Goal: Information Seeking & Learning: Find specific page/section

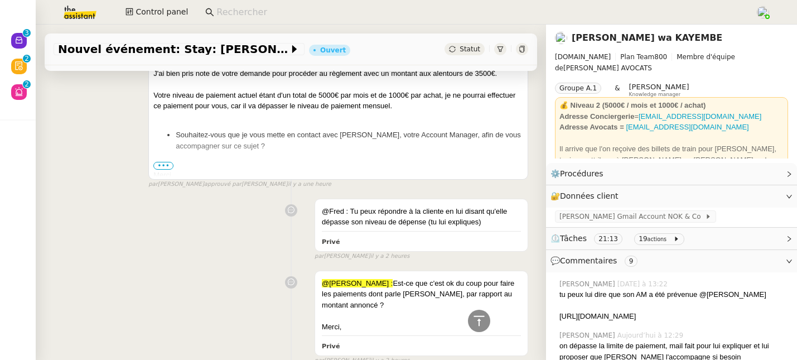
scroll to position [1791, 0]
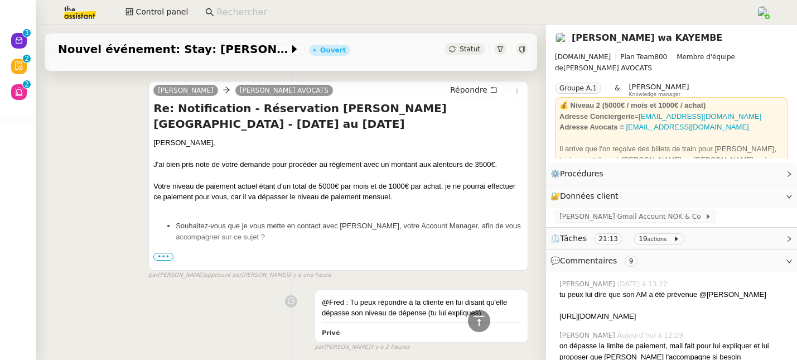
click at [160, 253] on span "•••" at bounding box center [163, 257] width 20 height 8
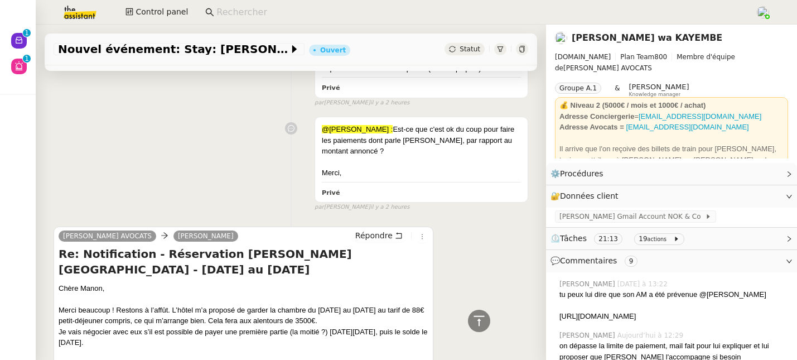
scroll to position [2314, 0]
drag, startPoint x: 172, startPoint y: 282, endPoint x: 378, endPoint y: 314, distance: 208.3
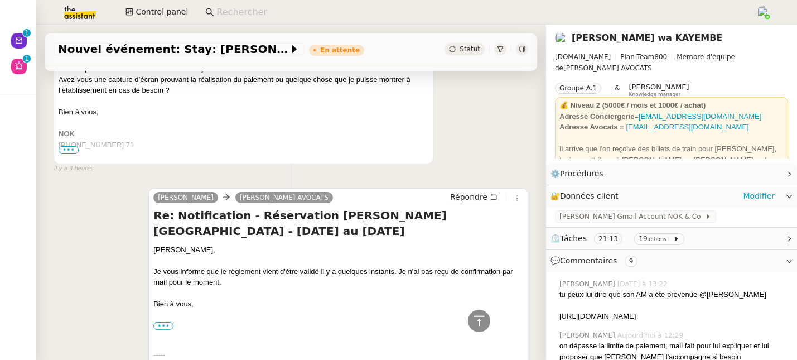
scroll to position [3053, 0]
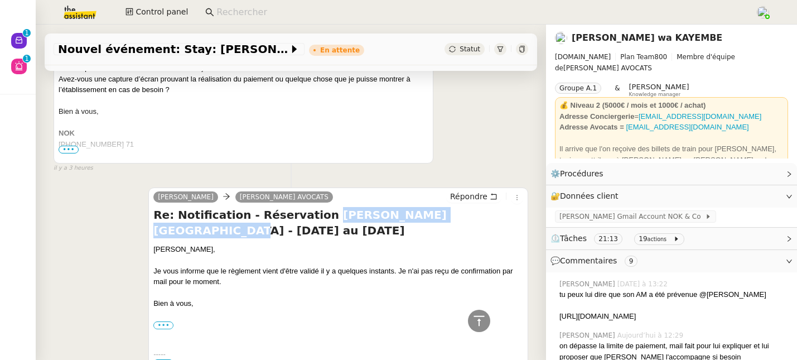
drag, startPoint x: 446, startPoint y: 188, endPoint x: 307, endPoint y: 193, distance: 139.1
click at [307, 207] on h4 "Re: Notification - Réservation Wellton Riverside SPA Hotel - 27 sept. au 11 oct…" at bounding box center [338, 222] width 370 height 31
copy h4 "Wellton Riverside SPA Hotel"
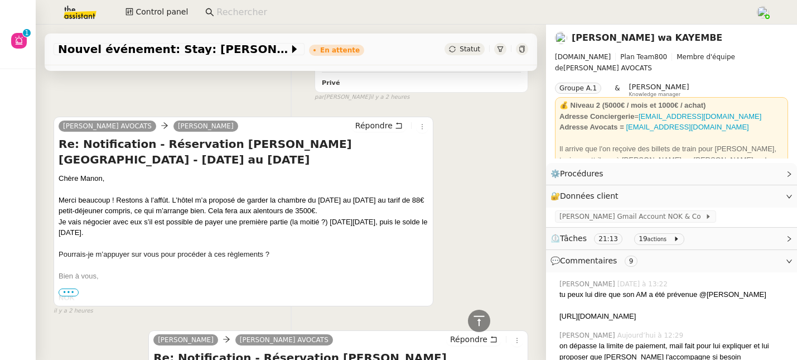
scroll to position [2383, 0]
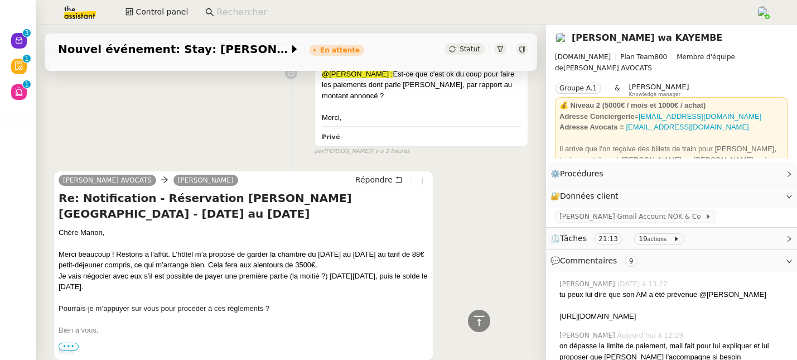
click at [599, 40] on link "[PERSON_NAME] wa KAYEMBE" at bounding box center [647, 37] width 151 height 11
click at [599, 40] on nz-layout "Nouveau 0 1 2 3 4 5 6 7 8 9 Révision 0 1 2 3 4 5 6 7 8 9 Aide 0 1 2 3 4 5 6 7 8…" at bounding box center [398, 180] width 797 height 360
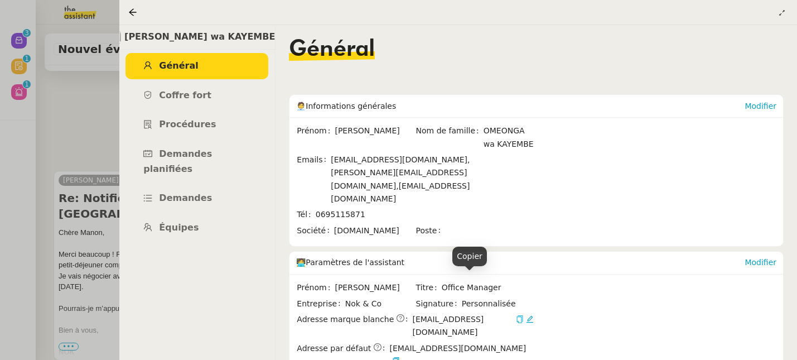
click at [516, 315] on icon "button" at bounding box center [520, 319] width 8 height 8
click at [400, 357] on icon "button" at bounding box center [396, 361] width 8 height 8
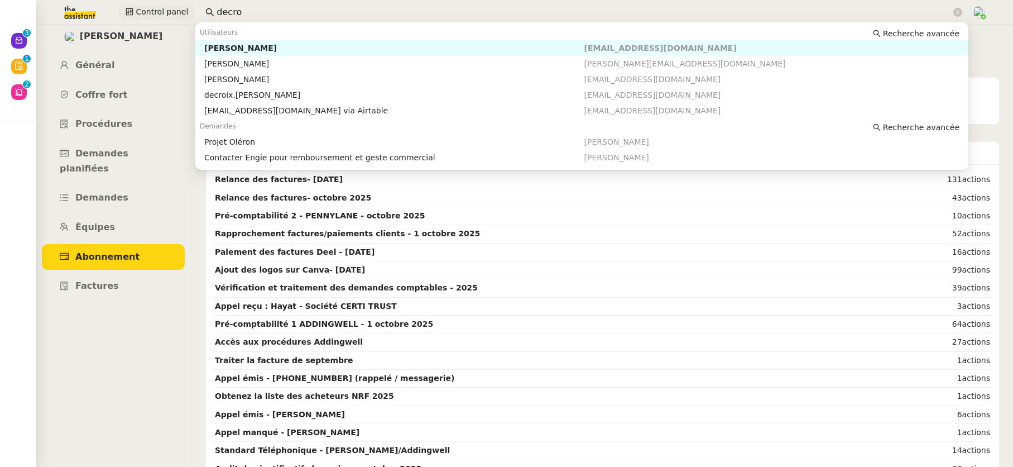
drag, startPoint x: 253, startPoint y: 11, endPoint x: 165, endPoint y: 4, distance: 89.0
click at [165, 4] on div "Control panel decro" at bounding box center [506, 12] width 957 height 25
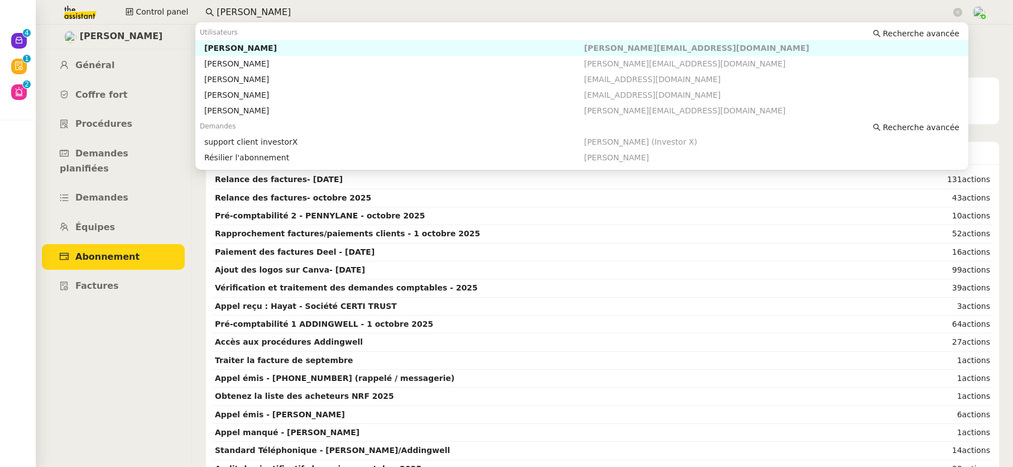
click at [237, 43] on div "Andrea Khamvene" at bounding box center [394, 48] width 380 height 10
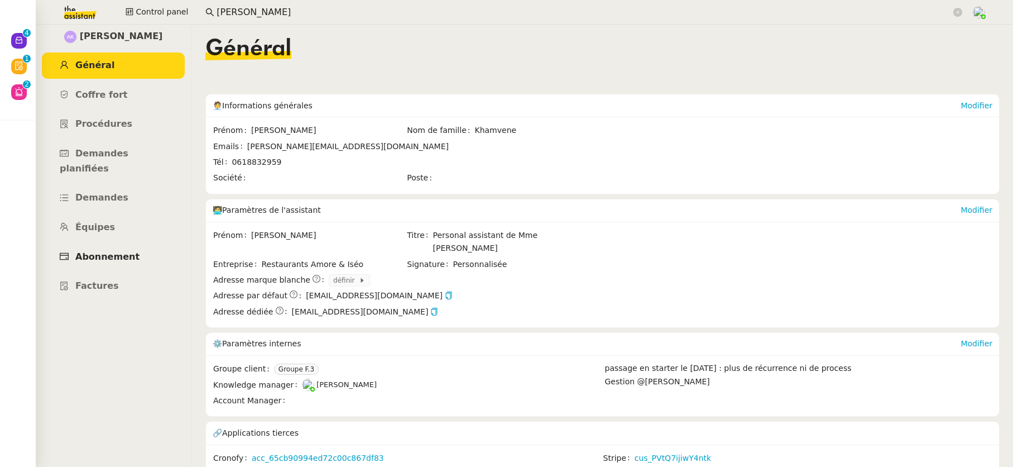
click at [114, 251] on span "Abonnement" at bounding box center [107, 256] width 64 height 11
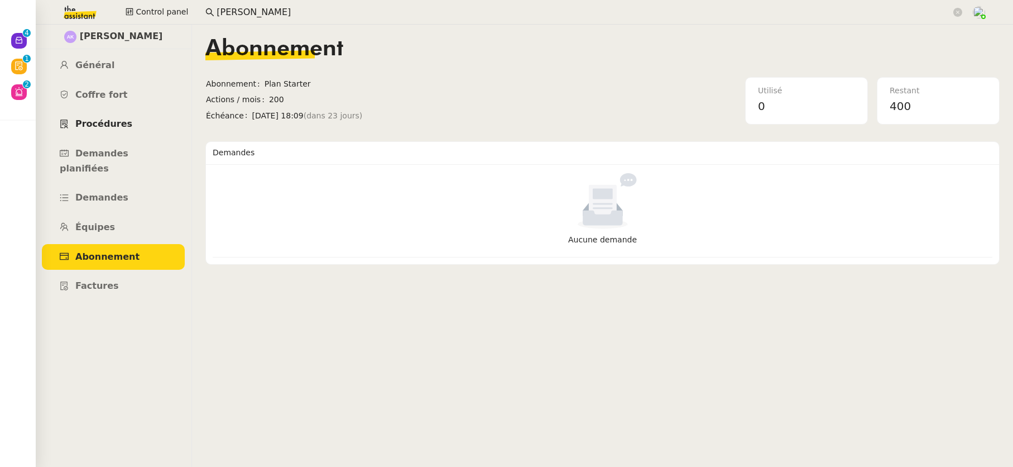
click at [96, 127] on span "Procédures" at bounding box center [103, 123] width 57 height 11
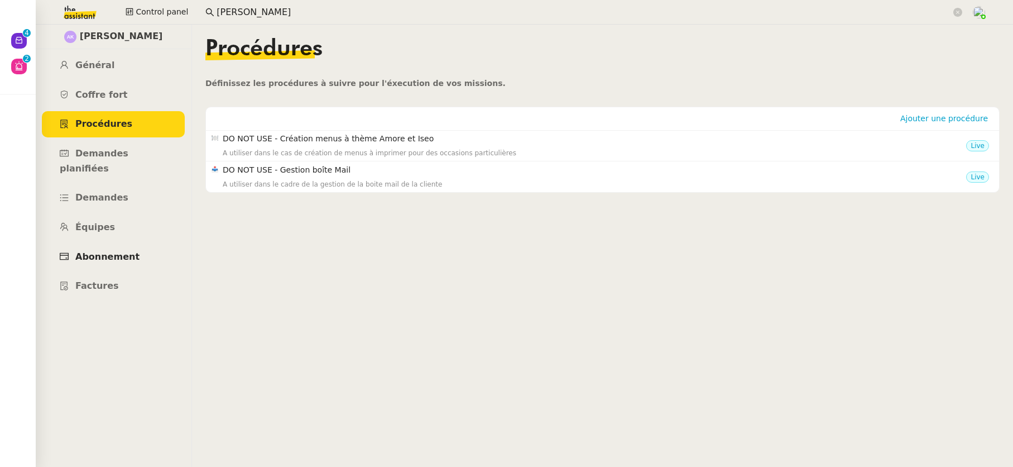
click at [107, 249] on link "Abonnement" at bounding box center [113, 257] width 143 height 26
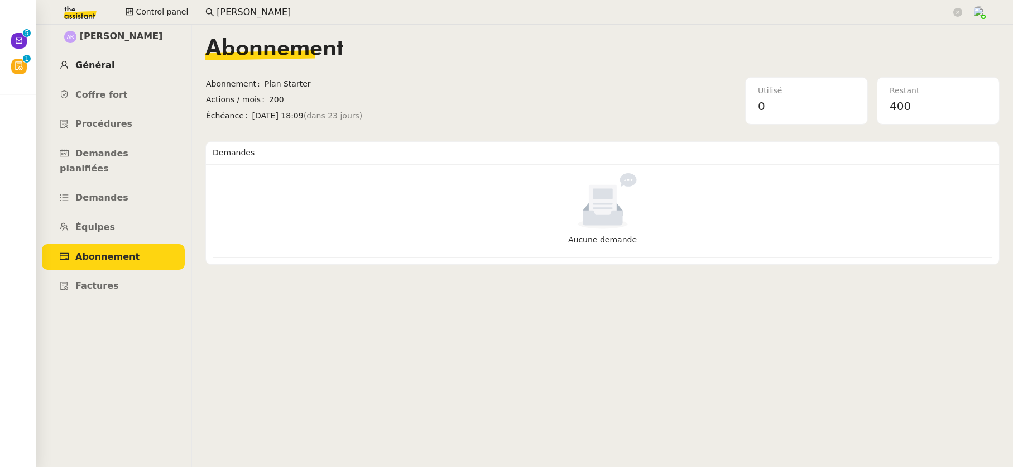
click at [109, 66] on link "Général" at bounding box center [113, 65] width 143 height 26
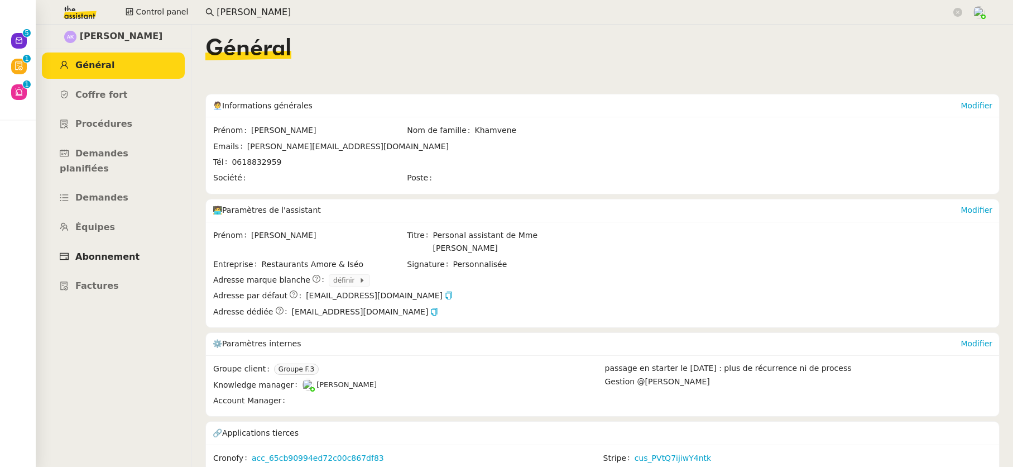
click at [104, 251] on span "Abonnement" at bounding box center [107, 256] width 64 height 11
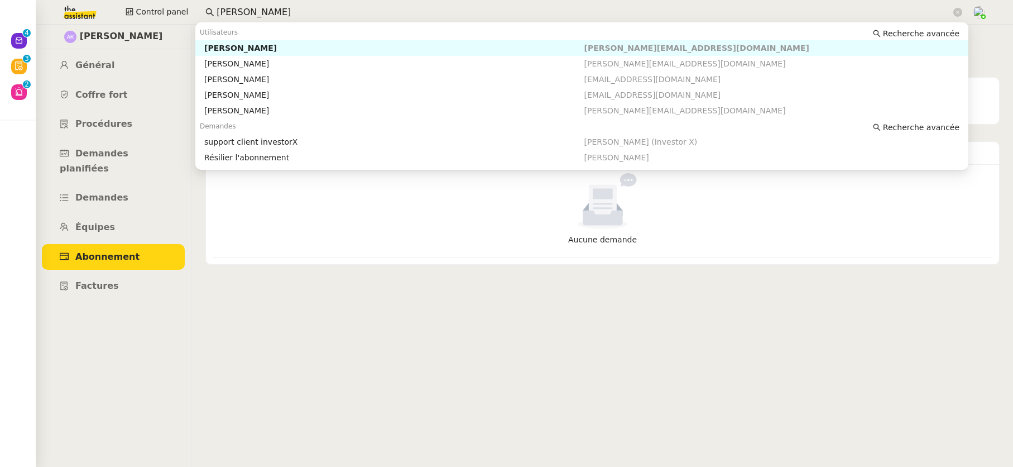
drag, startPoint x: 242, startPoint y: 8, endPoint x: 184, endPoint y: 3, distance: 57.8
click at [184, 3] on div "Control panel andrea" at bounding box center [506, 12] width 957 height 25
click at [248, 49] on div "Daphné BIIGA NWANAK" at bounding box center [394, 48] width 380 height 10
type input "daphn"
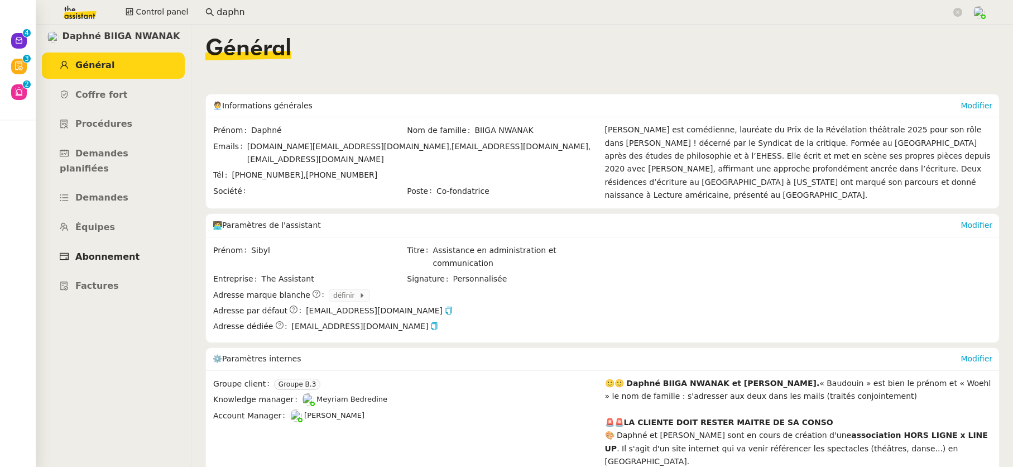
click at [105, 251] on span "Abonnement" at bounding box center [107, 256] width 64 height 11
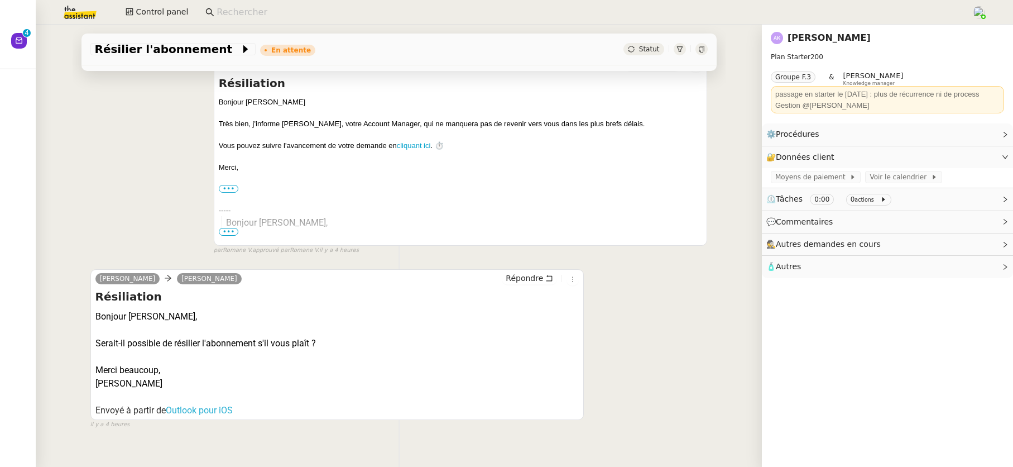
scroll to position [196, 0]
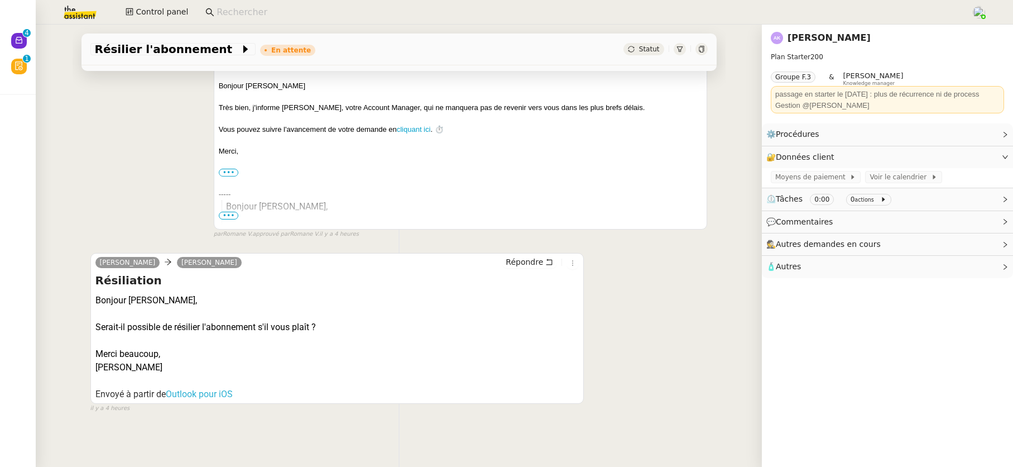
click at [801, 40] on link "Andrea Khamvene" at bounding box center [828, 37] width 83 height 11
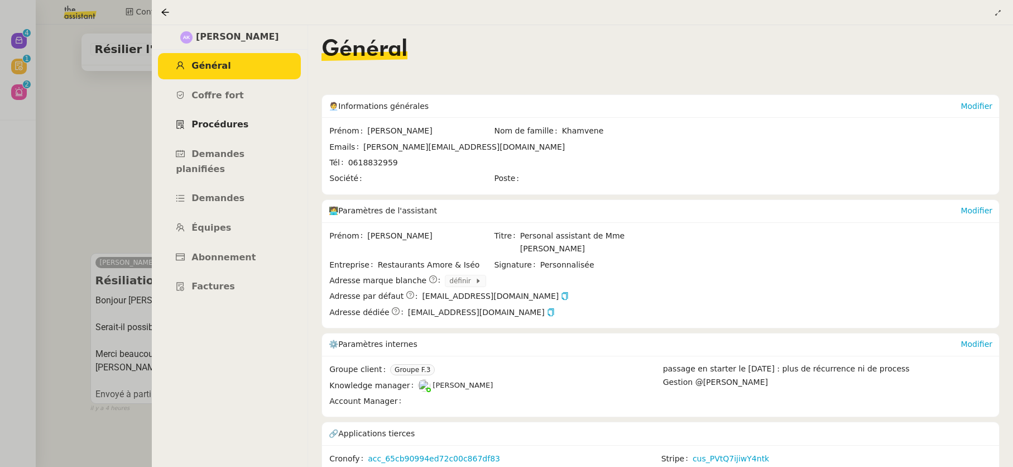
click at [209, 129] on span "Procédures" at bounding box center [219, 124] width 57 height 11
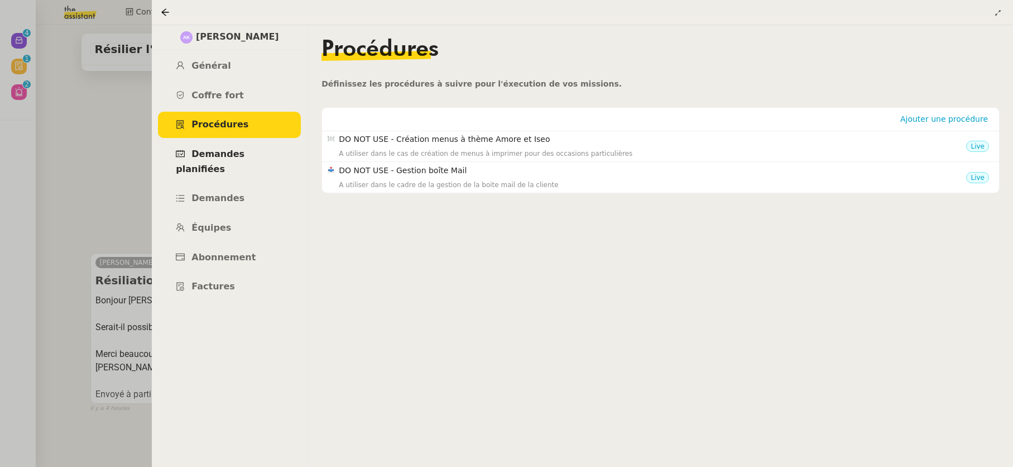
click at [218, 155] on span "Demandes planifiées" at bounding box center [210, 161] width 69 height 26
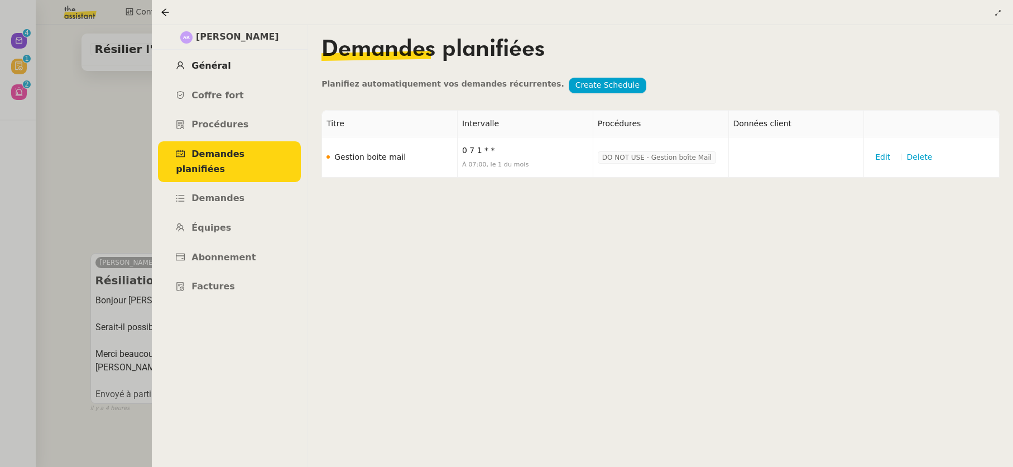
click at [201, 66] on span "Général" at bounding box center [210, 65] width 39 height 11
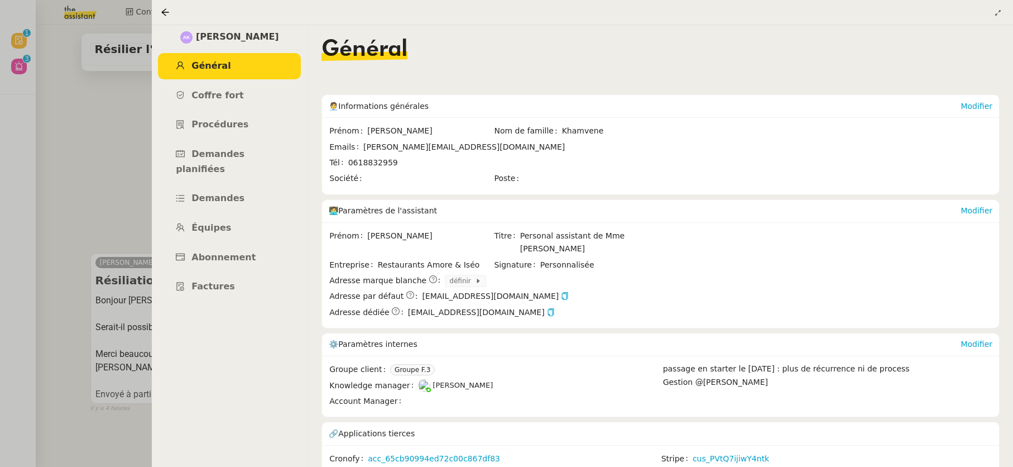
scroll to position [194, 0]
click at [166, 13] on icon at bounding box center [165, 12] width 9 height 9
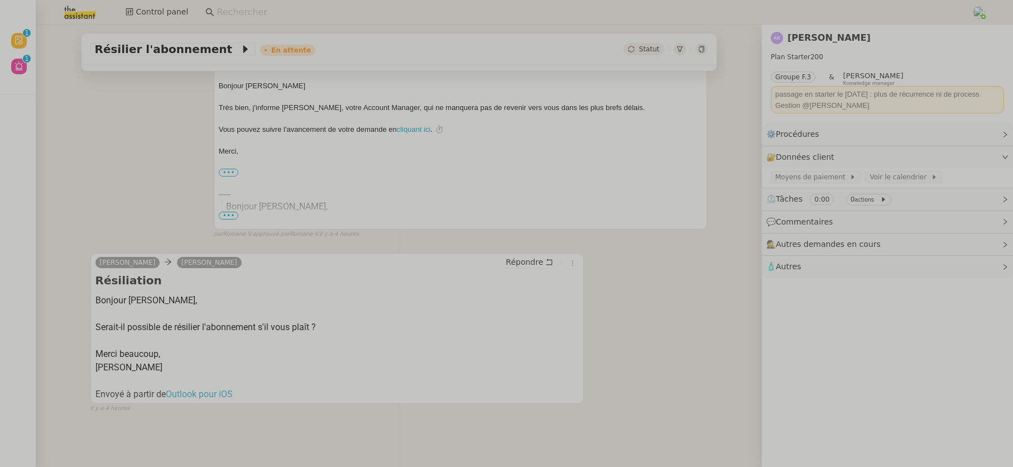
click at [226, 8] on input at bounding box center [588, 12] width 743 height 15
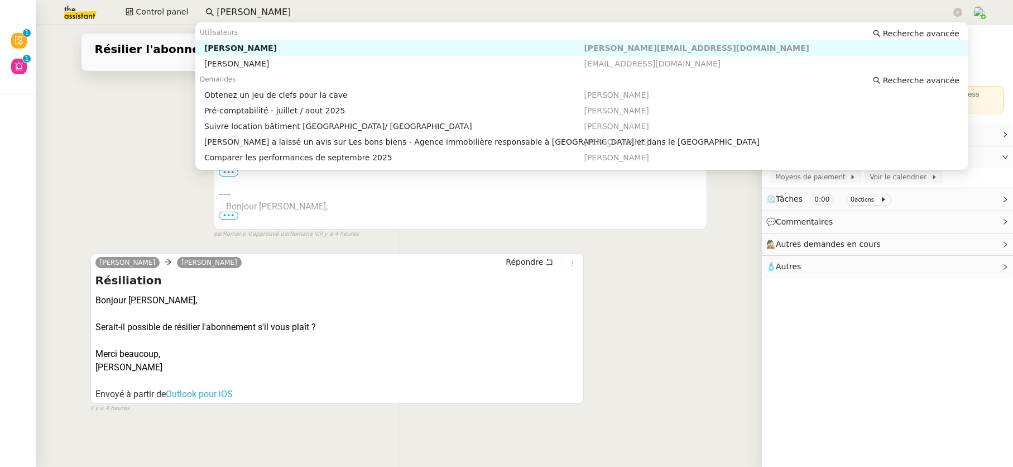
click at [222, 46] on div "Arthur Serpette" at bounding box center [394, 48] width 380 height 10
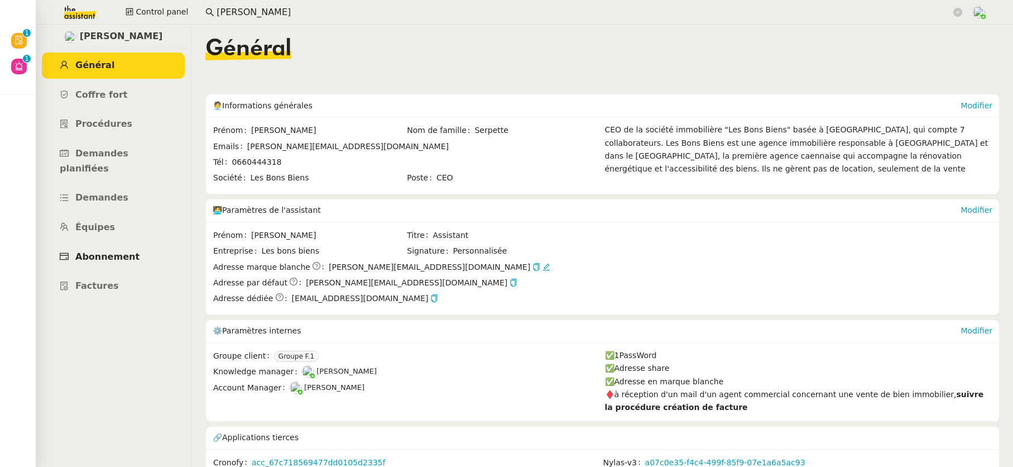
click at [127, 251] on span "Abonnement" at bounding box center [107, 256] width 64 height 11
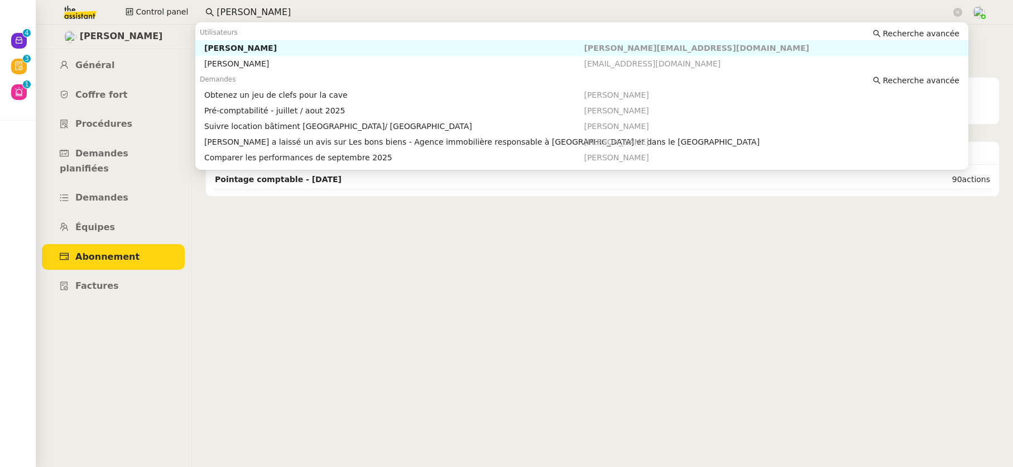
drag, startPoint x: 248, startPoint y: 8, endPoint x: 193, endPoint y: 13, distance: 56.0
click at [193, 13] on div "Control panel arthur se" at bounding box center [506, 12] width 957 height 25
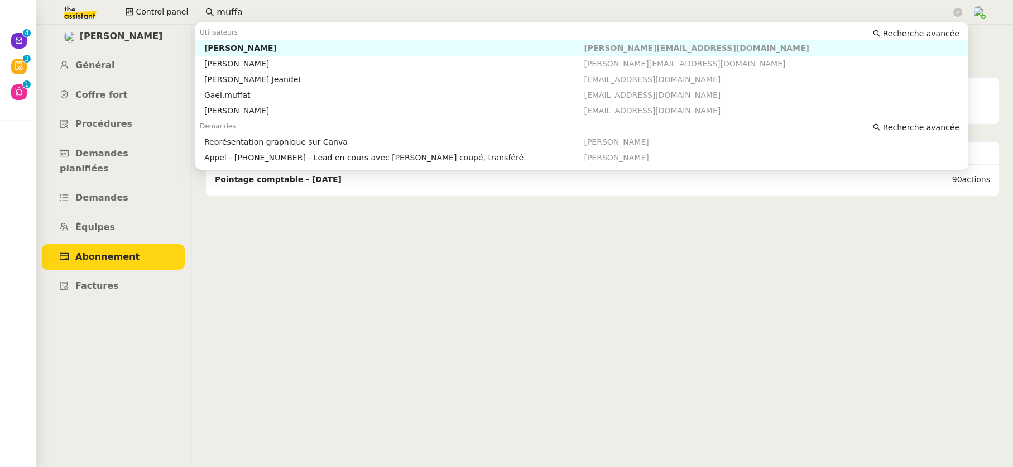
click at [230, 48] on div "[PERSON_NAME]" at bounding box center [394, 48] width 380 height 10
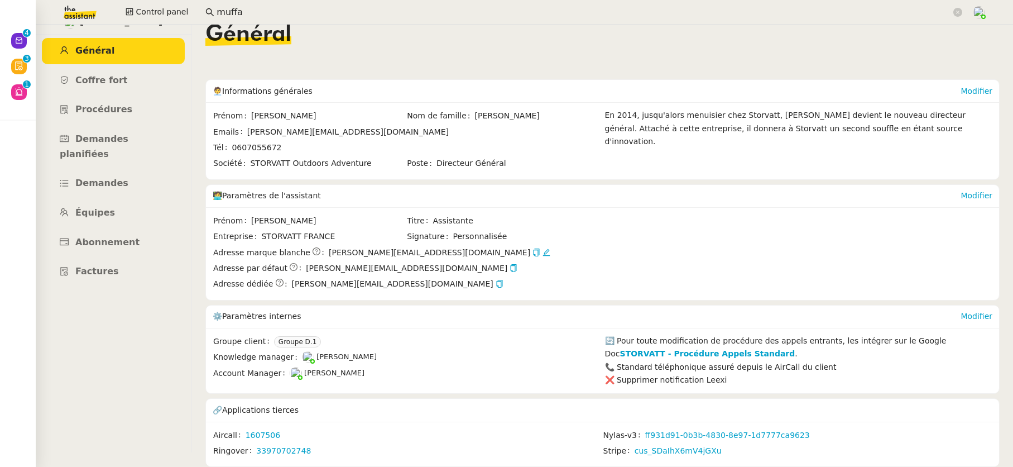
scroll to position [21, 0]
click at [640, 444] on link "cus_SDaIhX6mV4jGXu" at bounding box center [678, 450] width 87 height 13
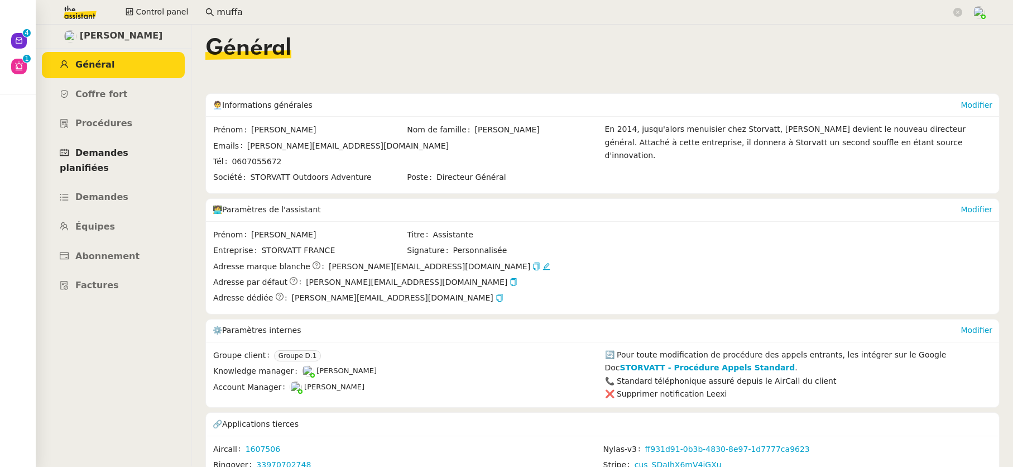
scroll to position [0, 0]
click at [99, 247] on link "Abonnement" at bounding box center [113, 257] width 143 height 26
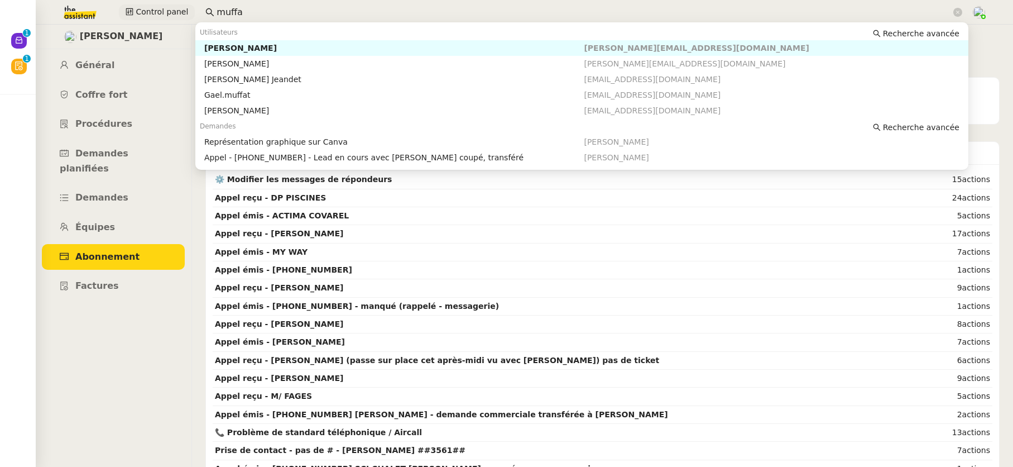
drag, startPoint x: 237, startPoint y: 8, endPoint x: 154, endPoint y: 4, distance: 83.2
click at [154, 4] on div "Control panel muffa" at bounding box center [506, 12] width 957 height 25
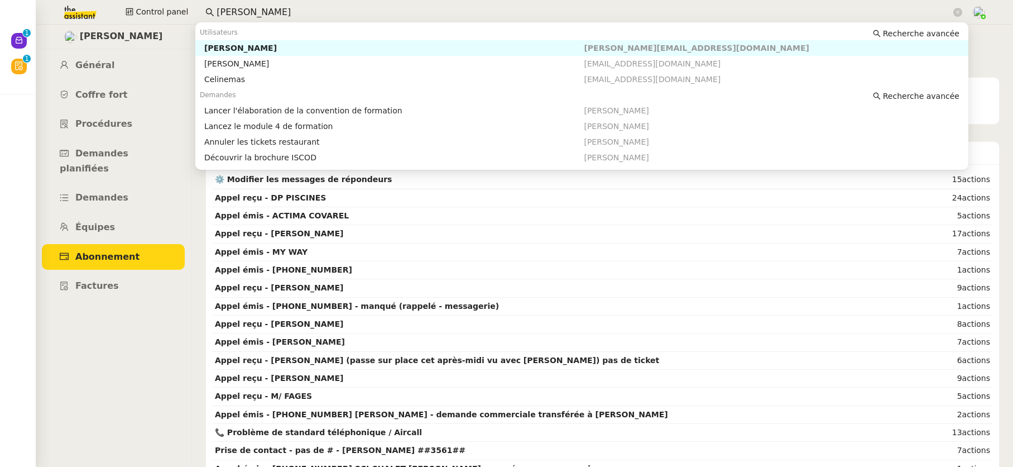
click at [234, 46] on div "Céline MAS" at bounding box center [394, 48] width 380 height 10
type input "céline mas"
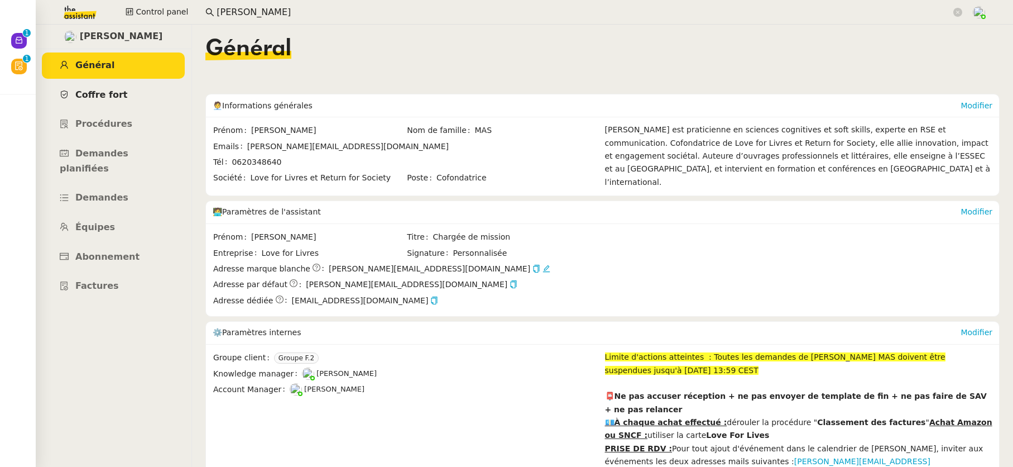
click at [106, 94] on span "Coffre fort" at bounding box center [101, 94] width 52 height 11
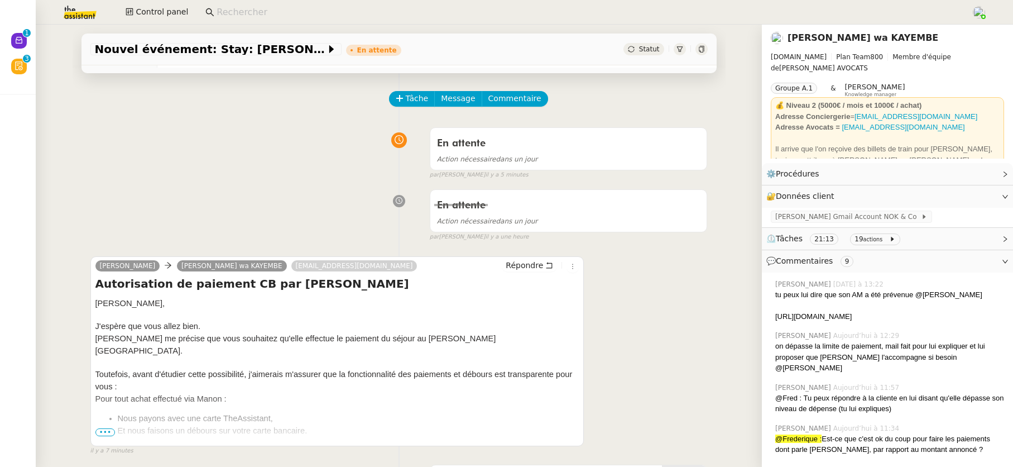
scroll to position [37, 0]
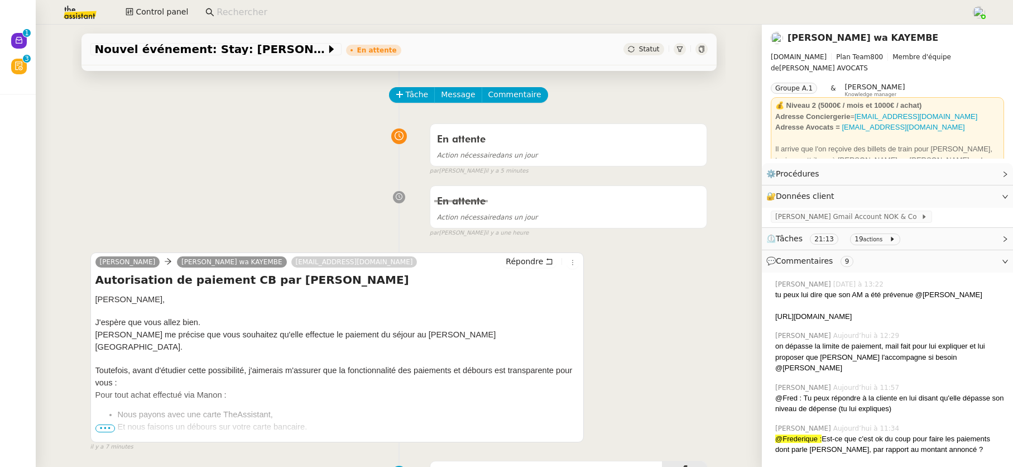
click at [106, 429] on span "•••" at bounding box center [105, 428] width 20 height 8
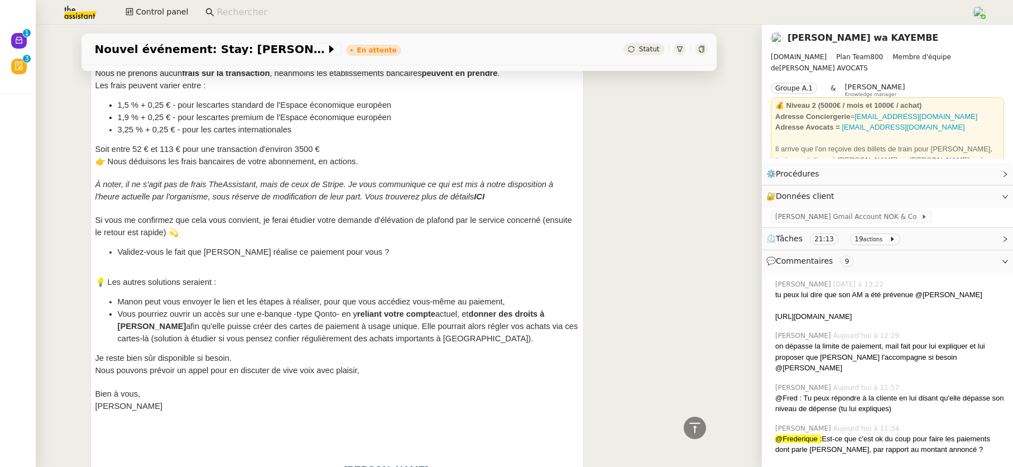
scroll to position [0, 0]
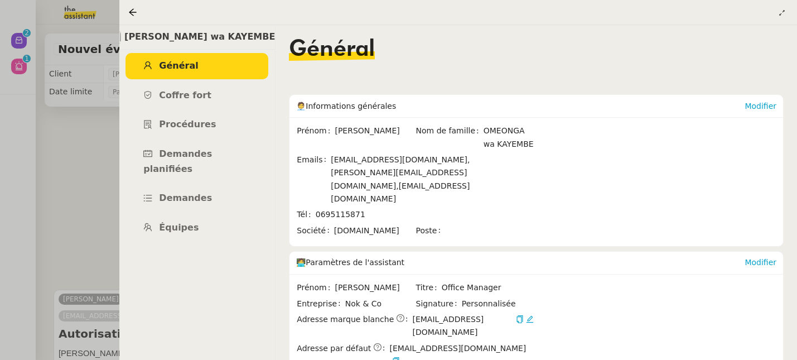
scroll to position [2675, 0]
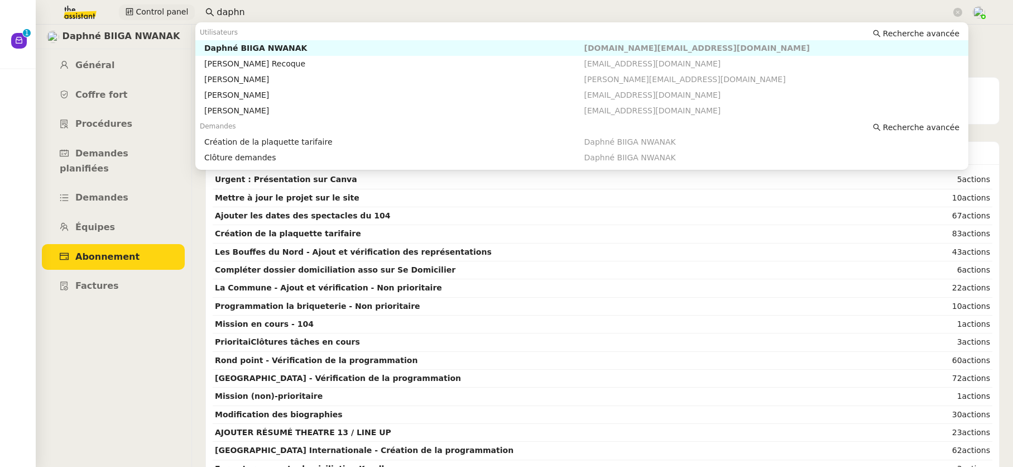
click at [166, 11] on div "Control panel daphn" at bounding box center [506, 12] width 957 height 25
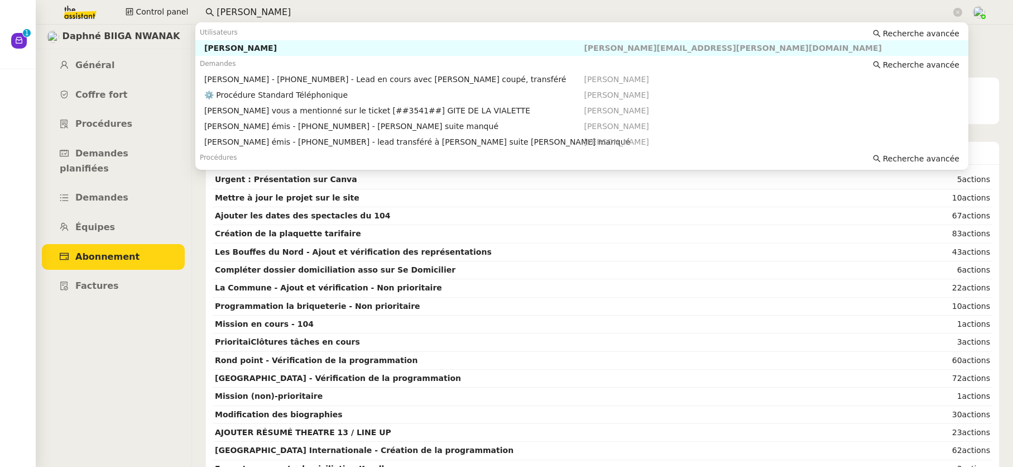
click at [221, 41] on nz-auto-option "[PERSON_NAME] [PERSON_NAME][EMAIL_ADDRESS][PERSON_NAME][DOMAIN_NAME]" at bounding box center [581, 48] width 773 height 16
type input "[PERSON_NAME]"
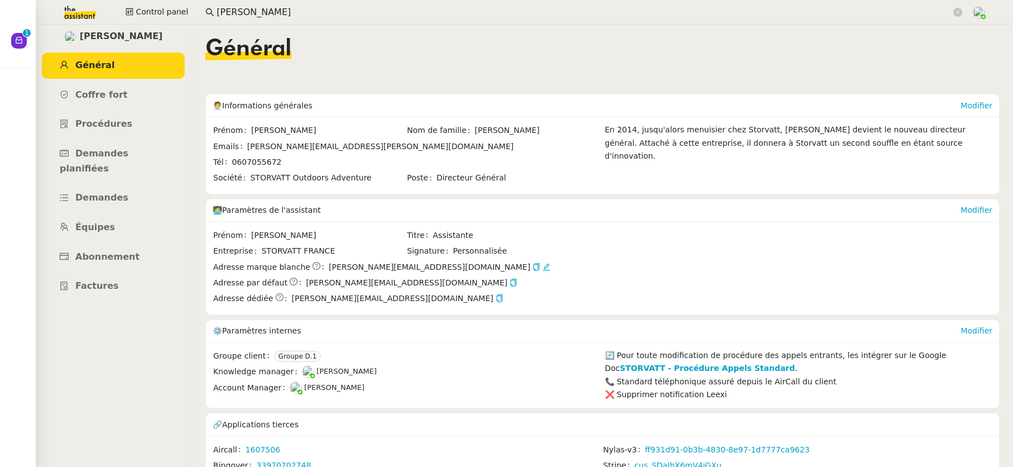
scroll to position [21, 0]
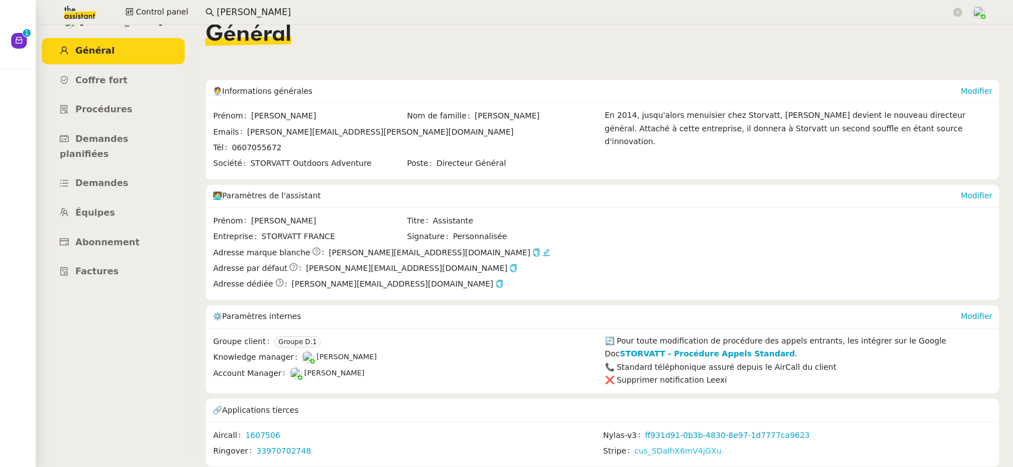
click at [635, 447] on link "cus_SDaIhX6mV4jGXu" at bounding box center [678, 450] width 87 height 13
